Goal: Obtain resource: Download file/media

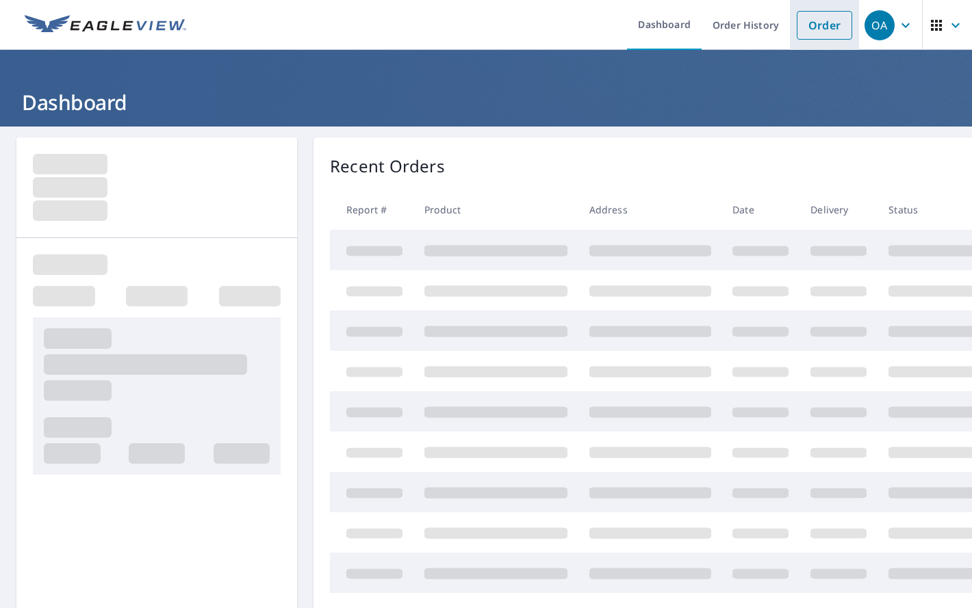
click at [805, 16] on link "Order" at bounding box center [824, 25] width 55 height 29
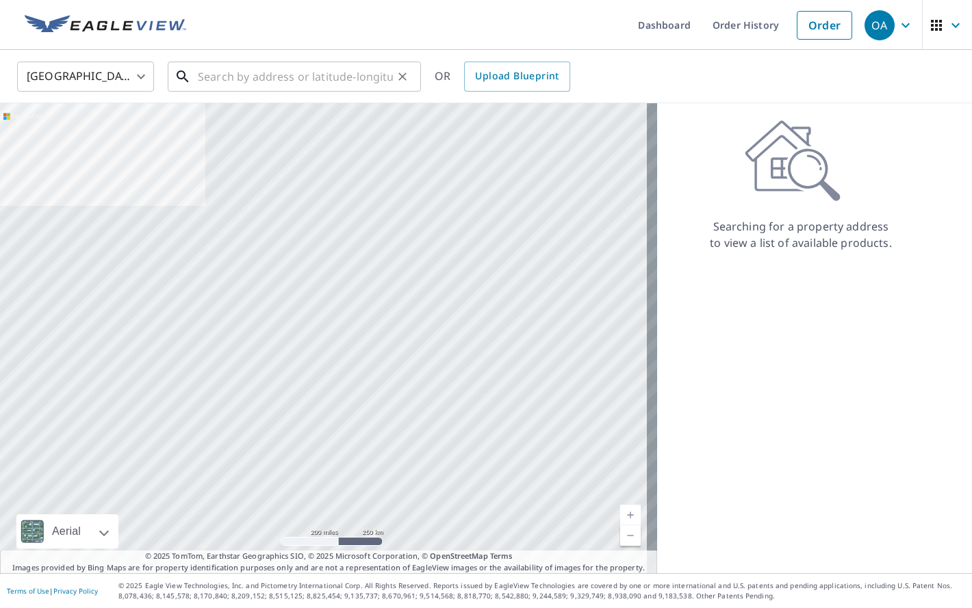
click at [286, 87] on input "text" at bounding box center [295, 76] width 195 height 38
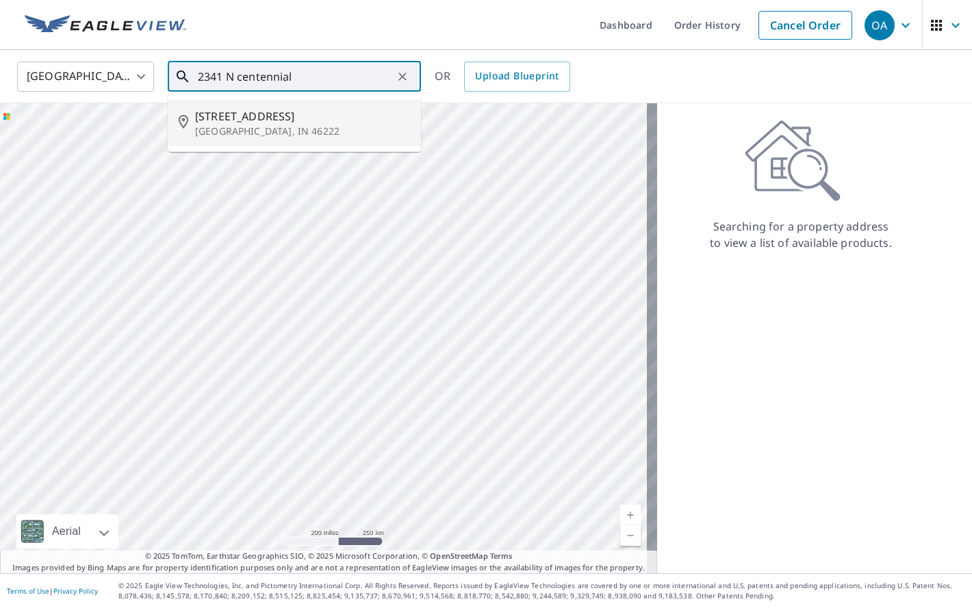
click at [271, 125] on p "[GEOGRAPHIC_DATA], IN 46222" at bounding box center [302, 132] width 215 height 14
type input "[STREET_ADDRESS]"
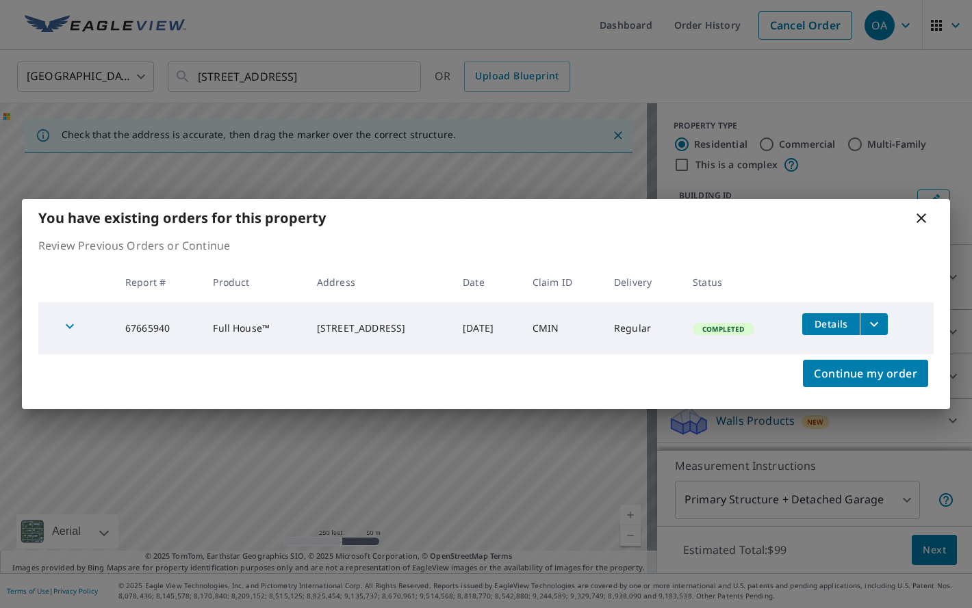
click at [840, 324] on span "Details" at bounding box center [830, 324] width 41 height 13
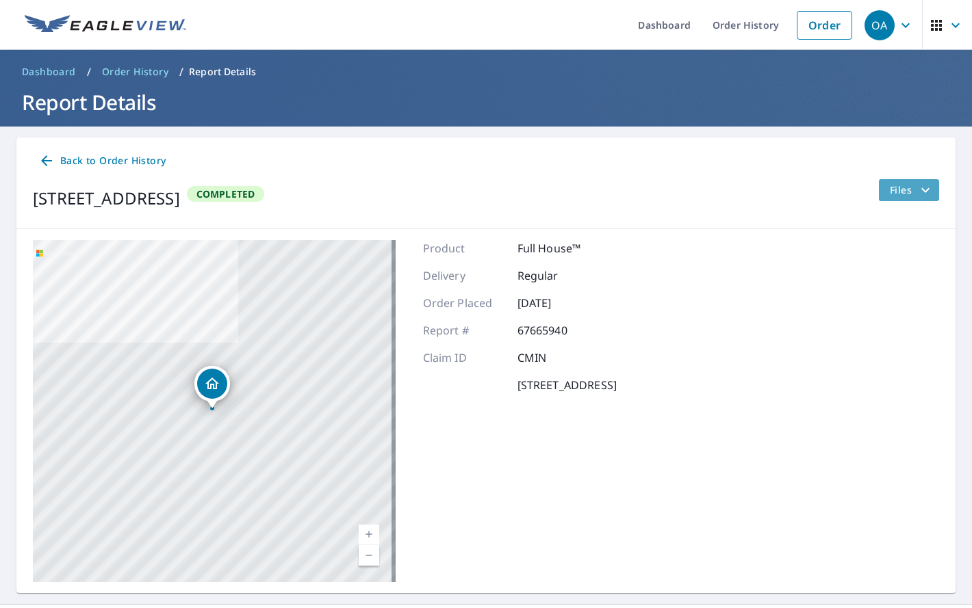
click at [899, 183] on span "Files" at bounding box center [912, 190] width 44 height 16
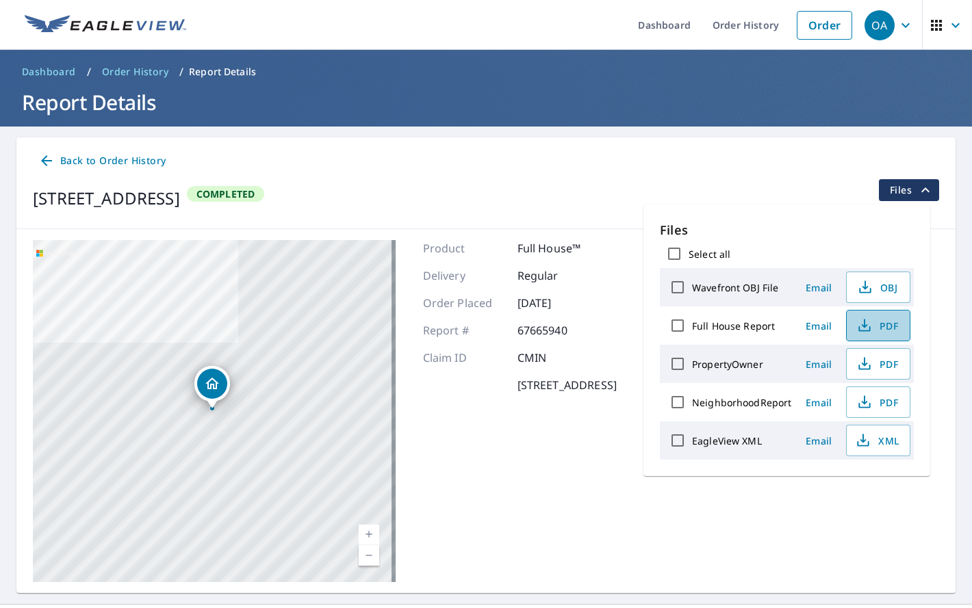
click at [864, 323] on icon "button" at bounding box center [864, 326] width 16 height 16
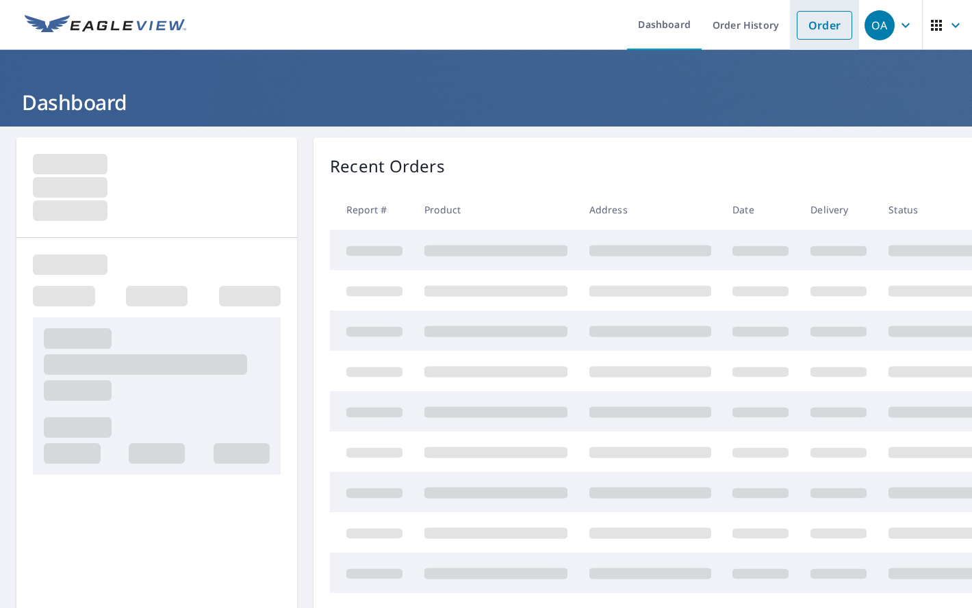
click at [830, 25] on link "Order" at bounding box center [824, 25] width 55 height 29
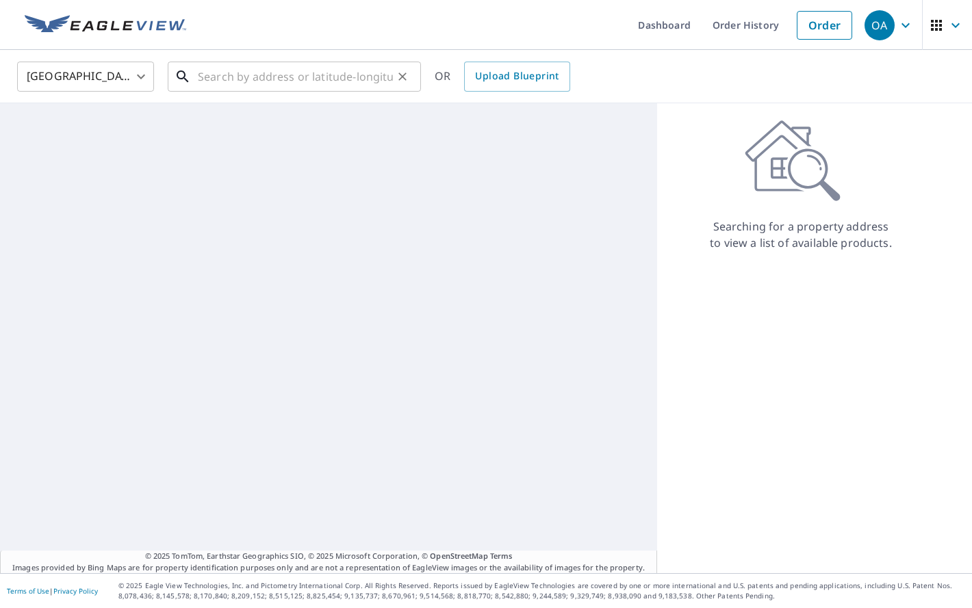
click at [337, 79] on input "text" at bounding box center [295, 76] width 195 height 38
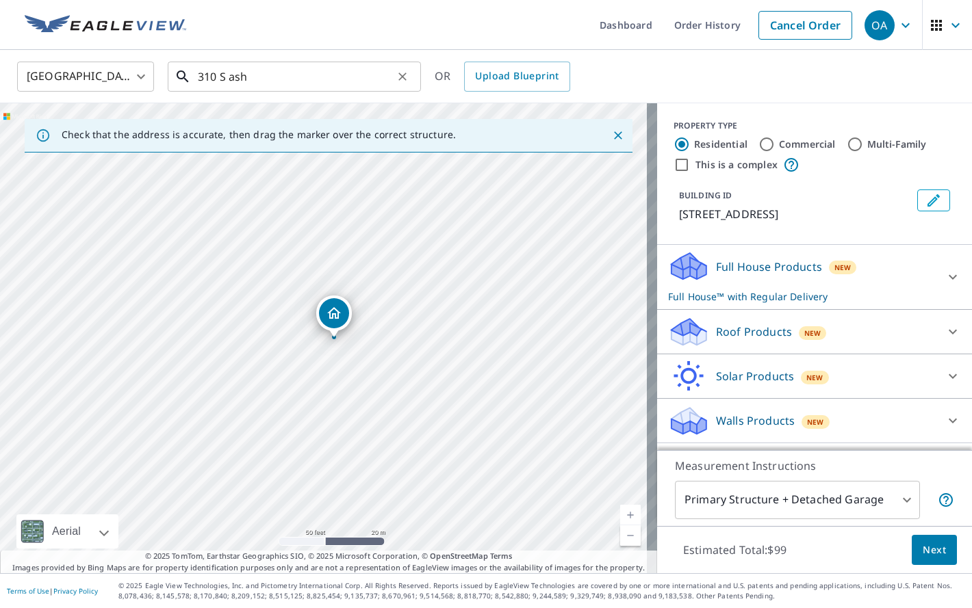
click at [305, 77] on input "310 S ash" at bounding box center [295, 76] width 195 height 38
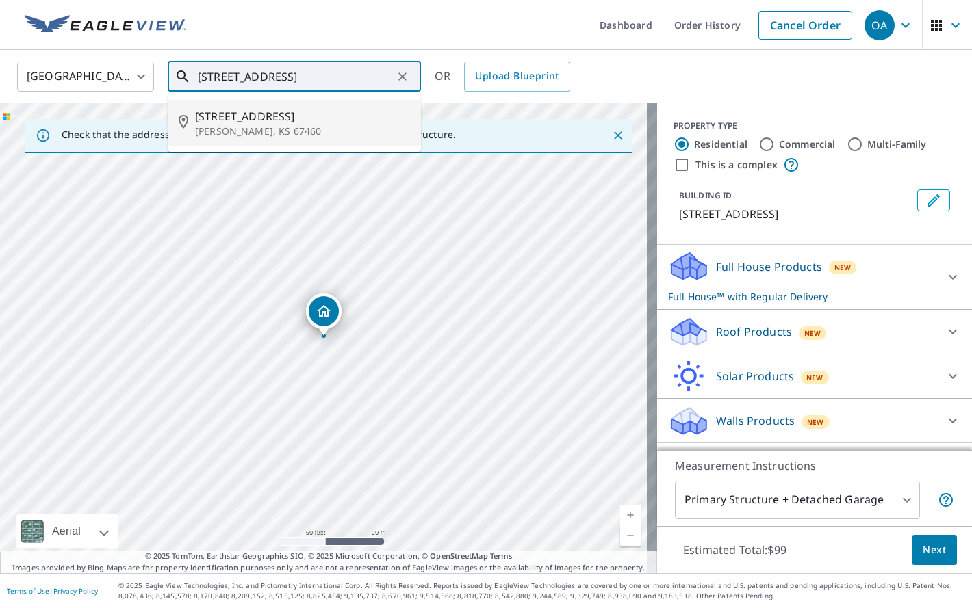
click at [291, 122] on span "310 S Ash St" at bounding box center [302, 116] width 215 height 16
type input "310 S Ash St Mcpherson, KS 67460"
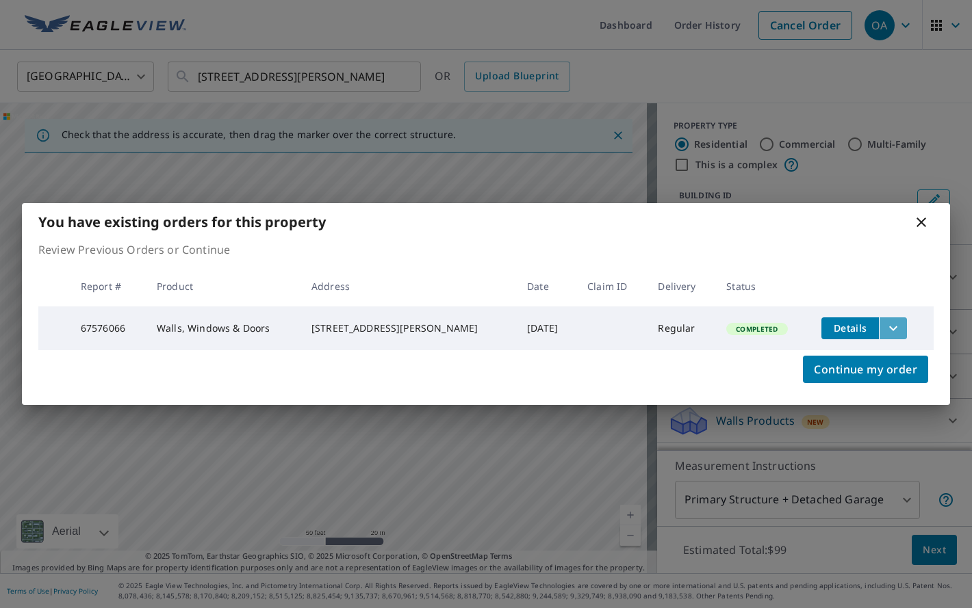
click at [888, 324] on icon "filesDropdownBtn-67576066" at bounding box center [893, 328] width 16 height 16
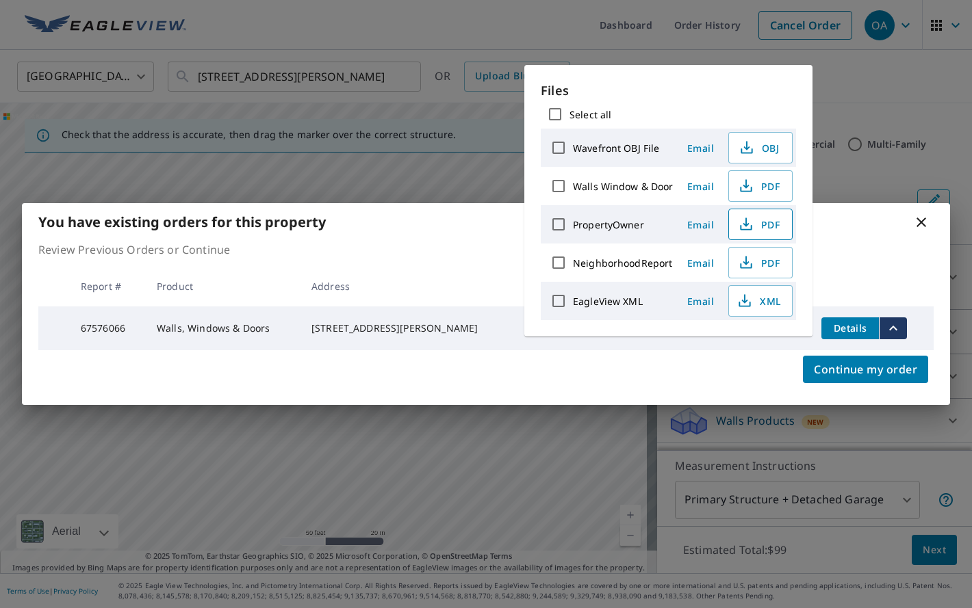
click at [764, 226] on span "PDF" at bounding box center [759, 224] width 44 height 16
click at [585, 105] on div "Select all" at bounding box center [668, 114] width 255 height 29
click at [753, 183] on span "PDF" at bounding box center [759, 186] width 44 height 16
click at [408, 222] on div "You have existing orders for this property" at bounding box center [486, 222] width 928 height 38
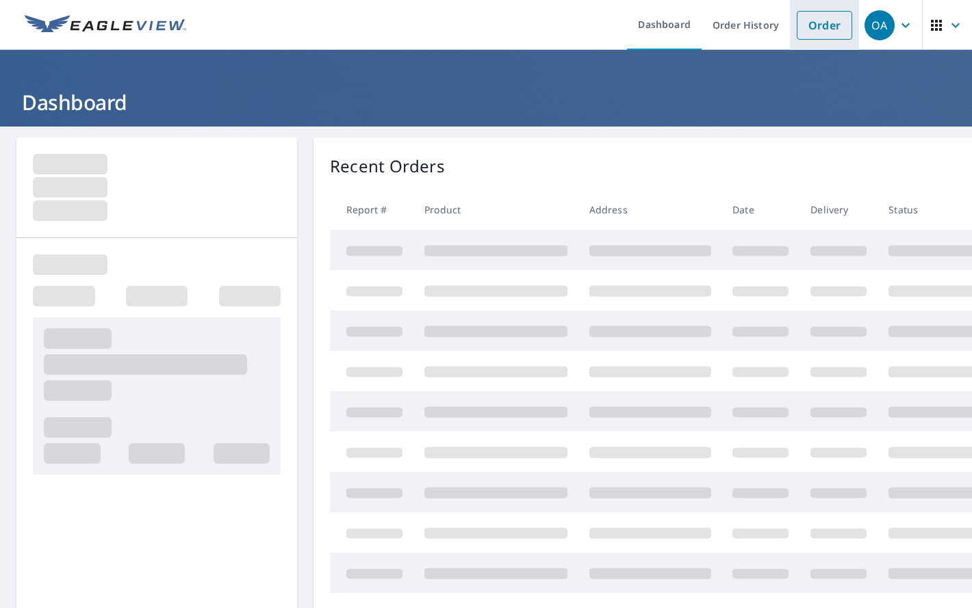
click at [809, 28] on link "Order" at bounding box center [824, 25] width 55 height 29
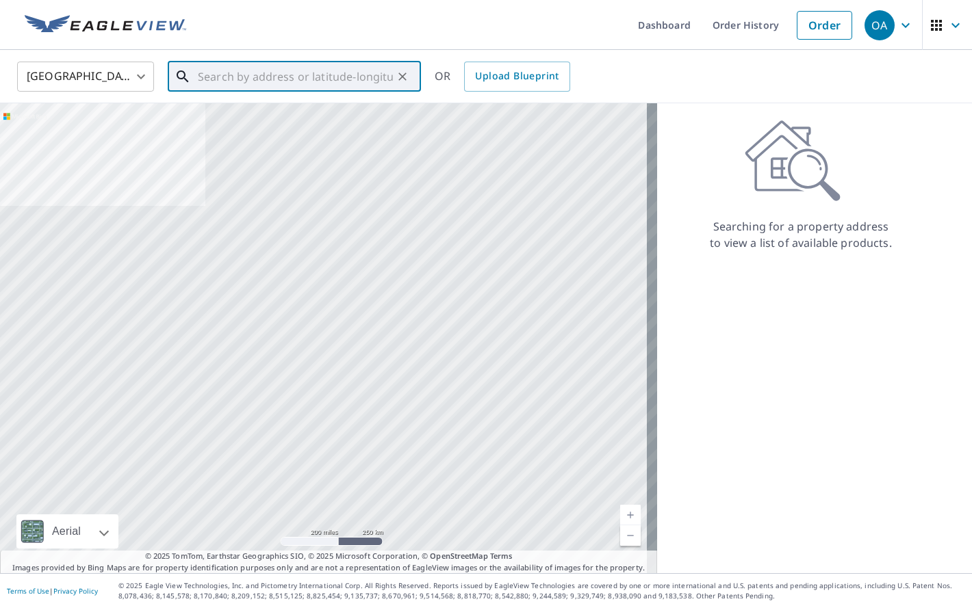
click at [255, 83] on input "text" at bounding box center [295, 76] width 195 height 38
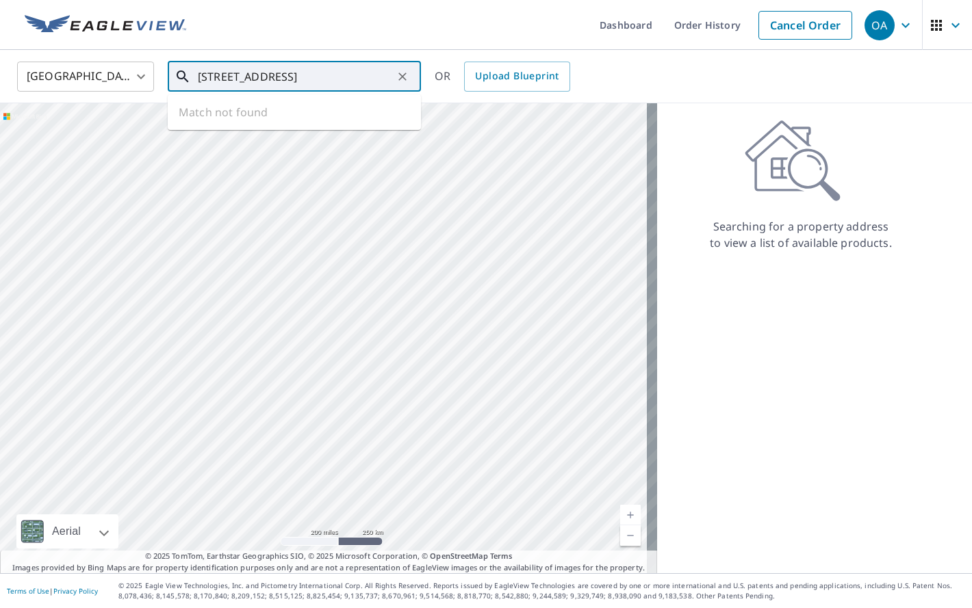
type input "6021 S 109th st"
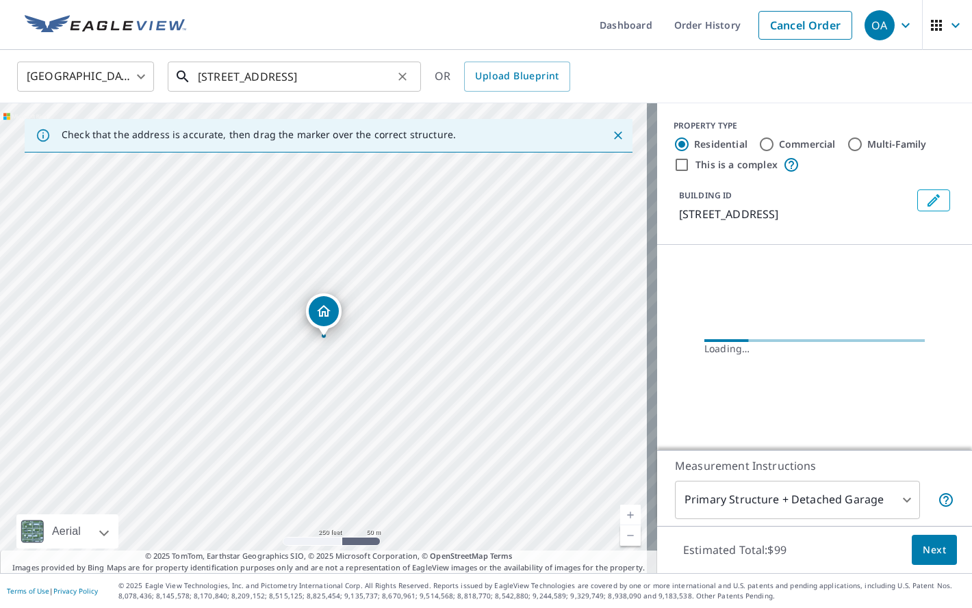
click at [289, 76] on input "6021 S 109th st" at bounding box center [295, 76] width 195 height 38
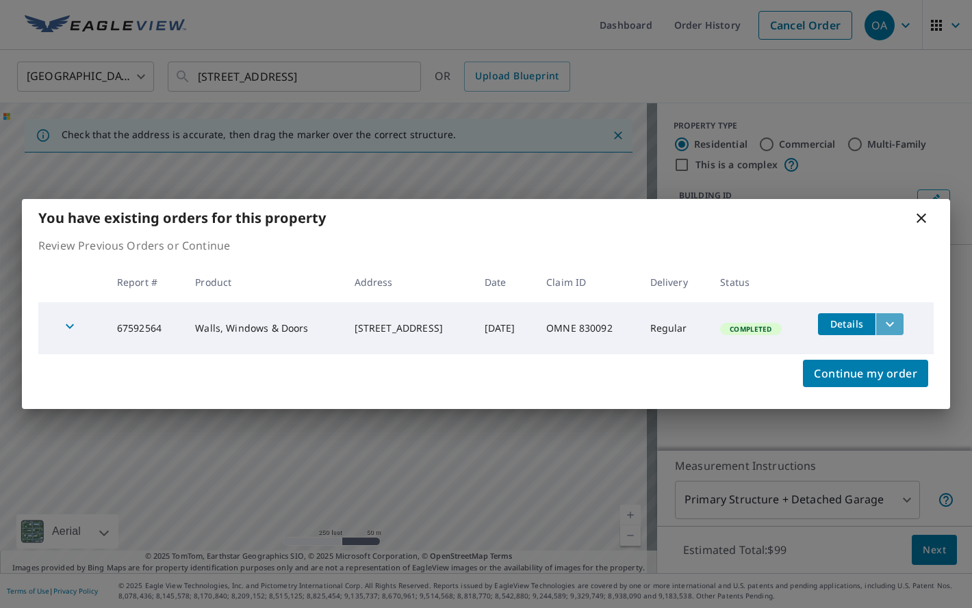
click at [884, 320] on button "filesDropdownBtn-67592564" at bounding box center [889, 324] width 28 height 22
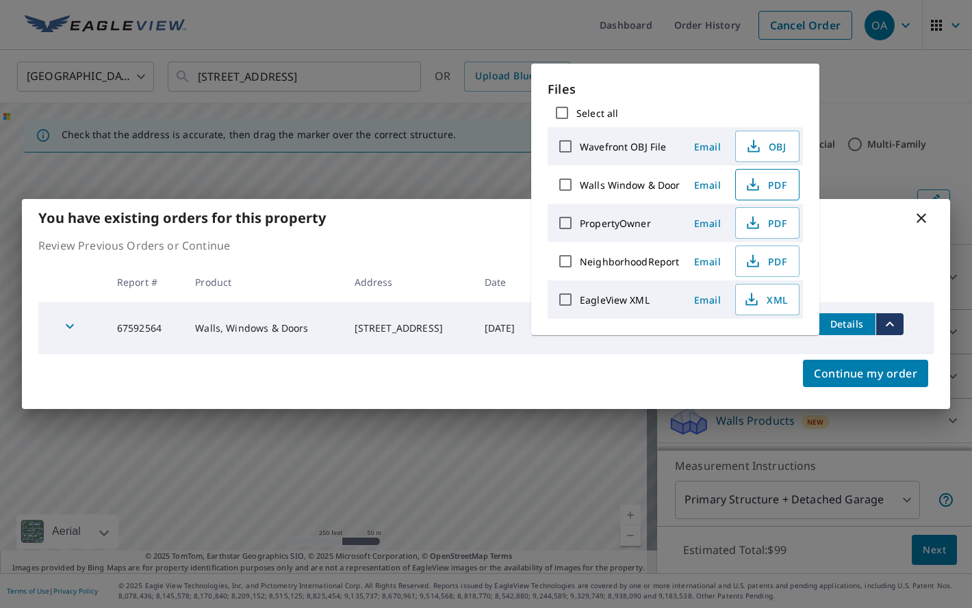
click at [745, 186] on icon "button" at bounding box center [753, 185] width 16 height 16
